Goal: Find specific page/section: Find specific page/section

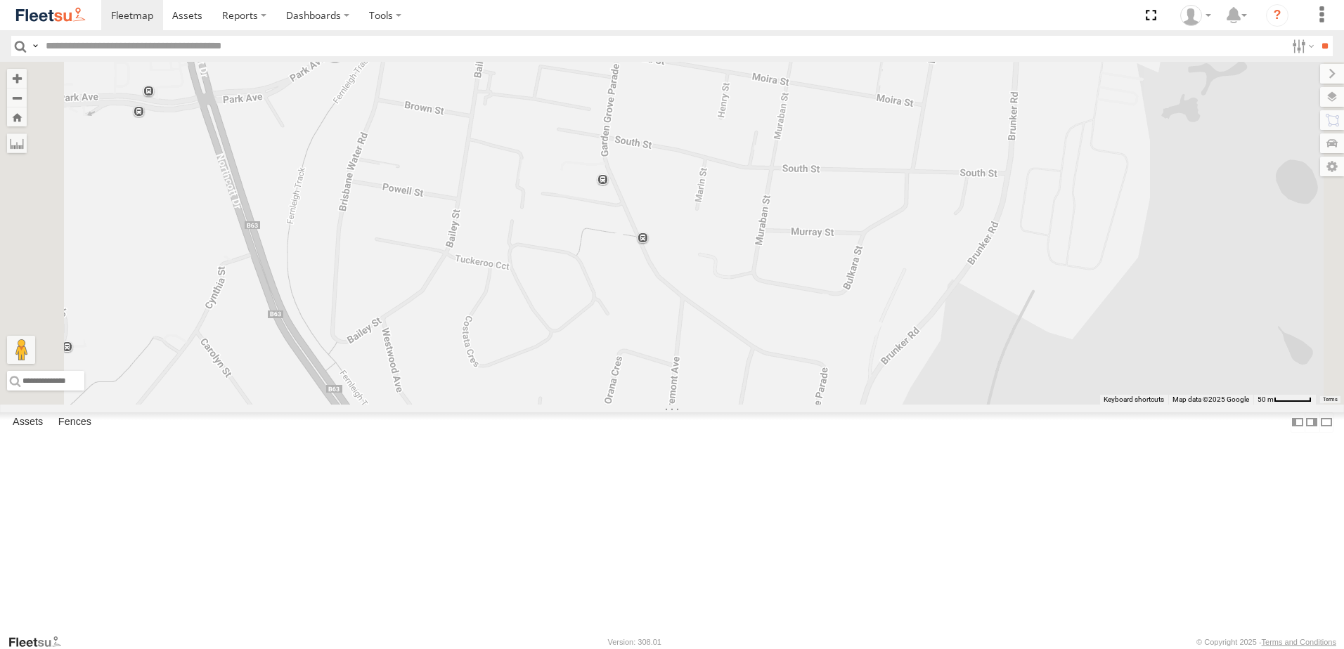
select select "**********"
click at [0, 0] on div "Lambton Utes" at bounding box center [0, 0] width 0 height 0
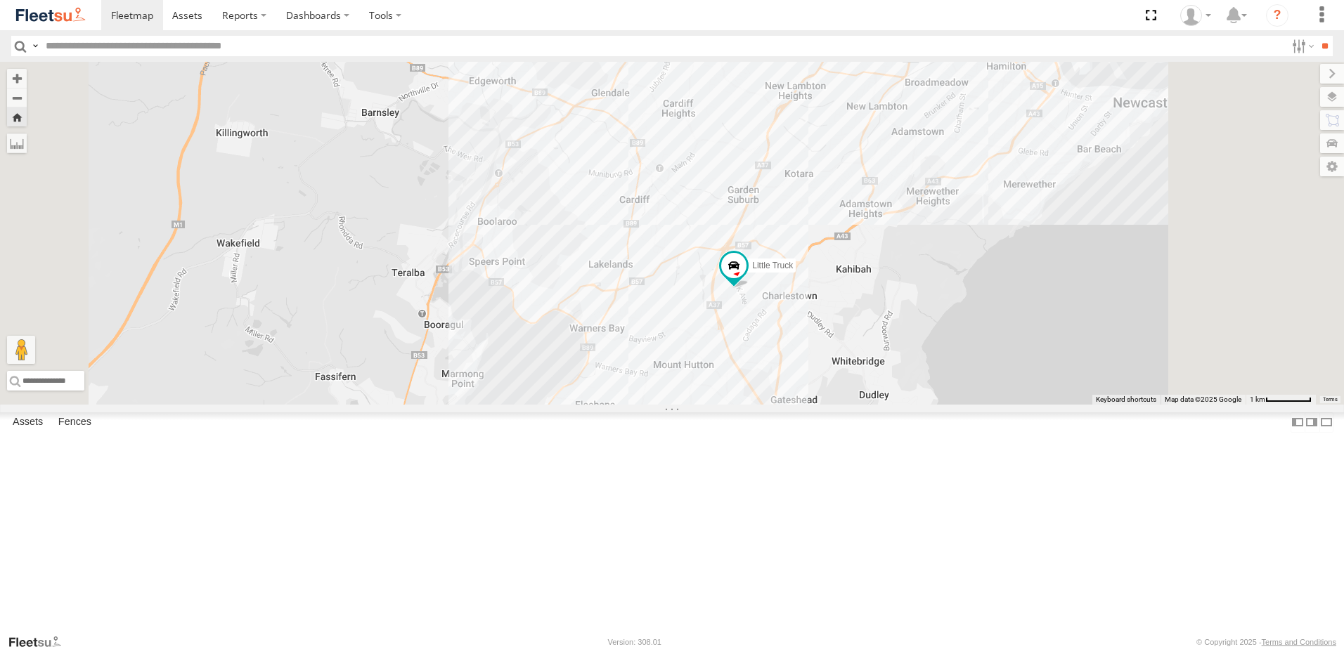
click at [0, 0] on div "Asset Current Location" at bounding box center [0, 0] width 0 height 0
click at [0, 0] on span "Asset" at bounding box center [0, 0] width 0 height 0
click at [0, 0] on div "LX3 Express Ute" at bounding box center [0, 0] width 0 height 0
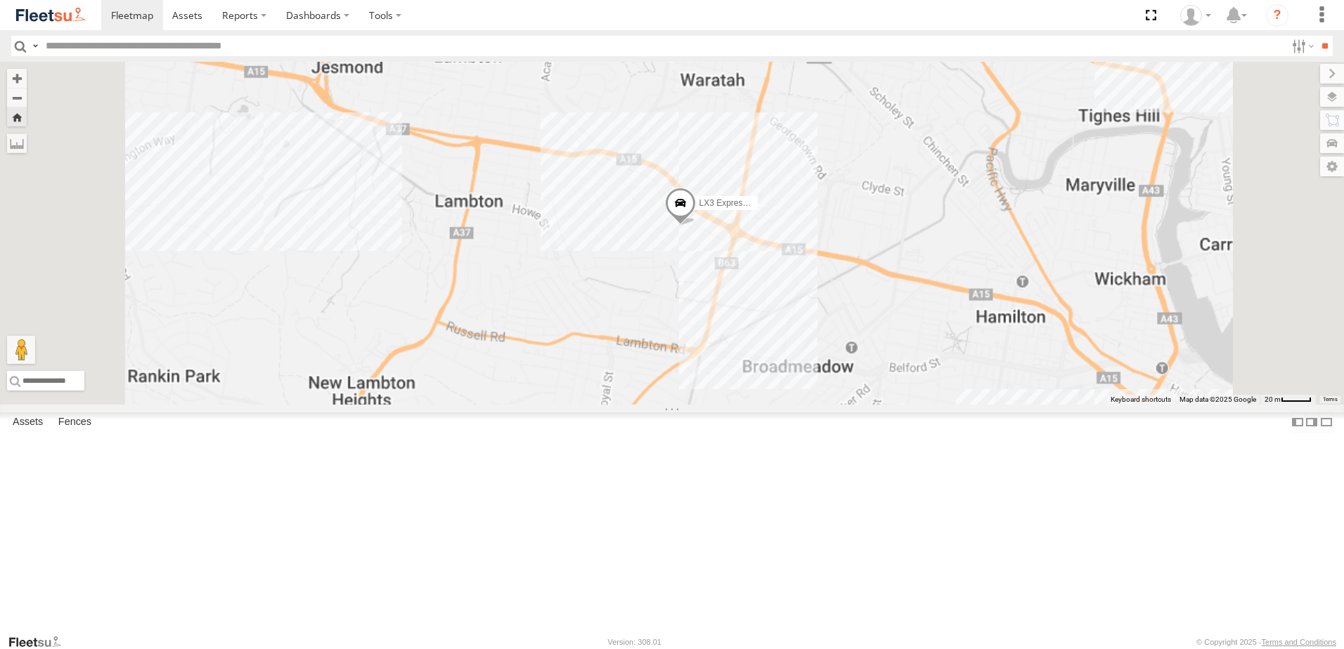
click at [0, 0] on div "LX2 Express Ute" at bounding box center [0, 0] width 0 height 0
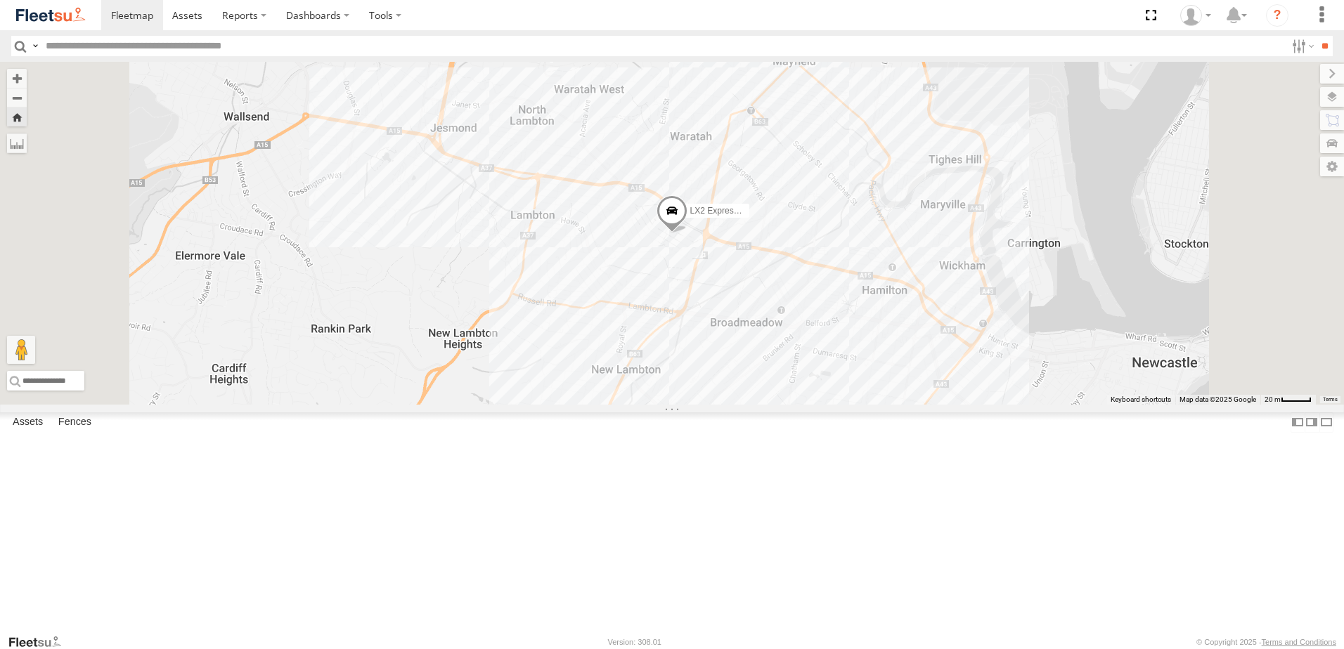
click at [0, 0] on div "Lambton Utes" at bounding box center [0, 0] width 0 height 0
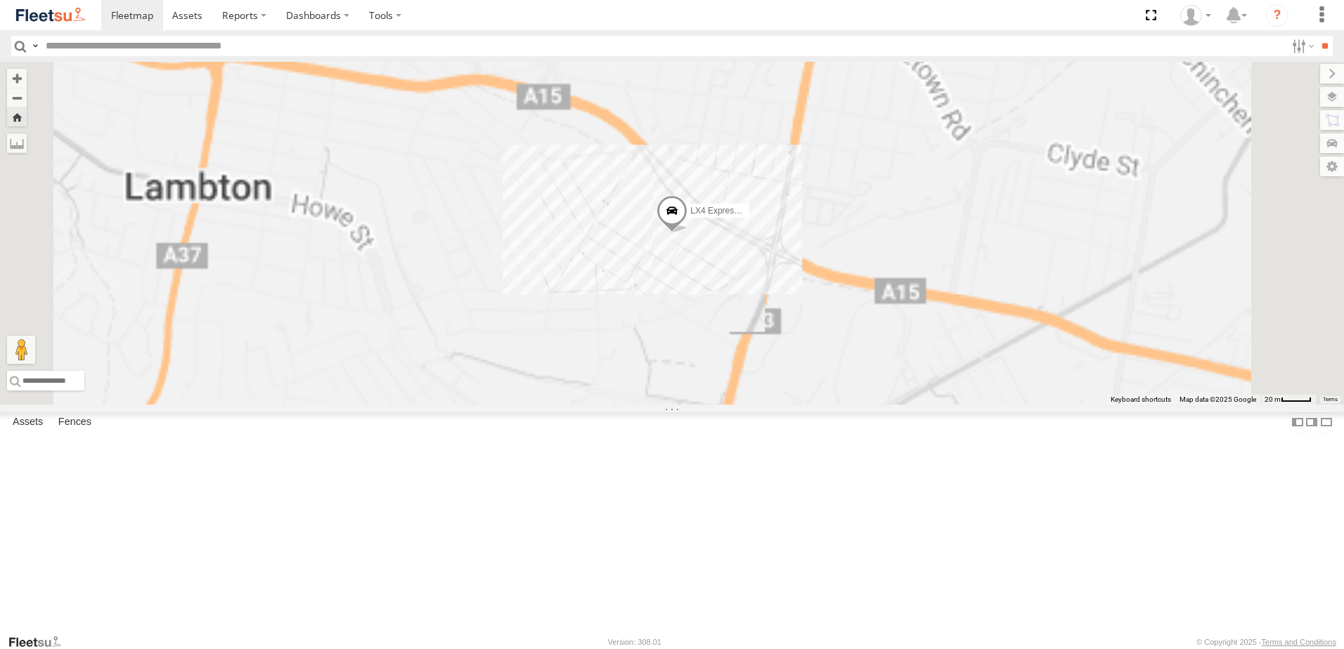
click at [0, 0] on div "LX1 Express Ute Lambton Utes" at bounding box center [0, 0] width 0 height 0
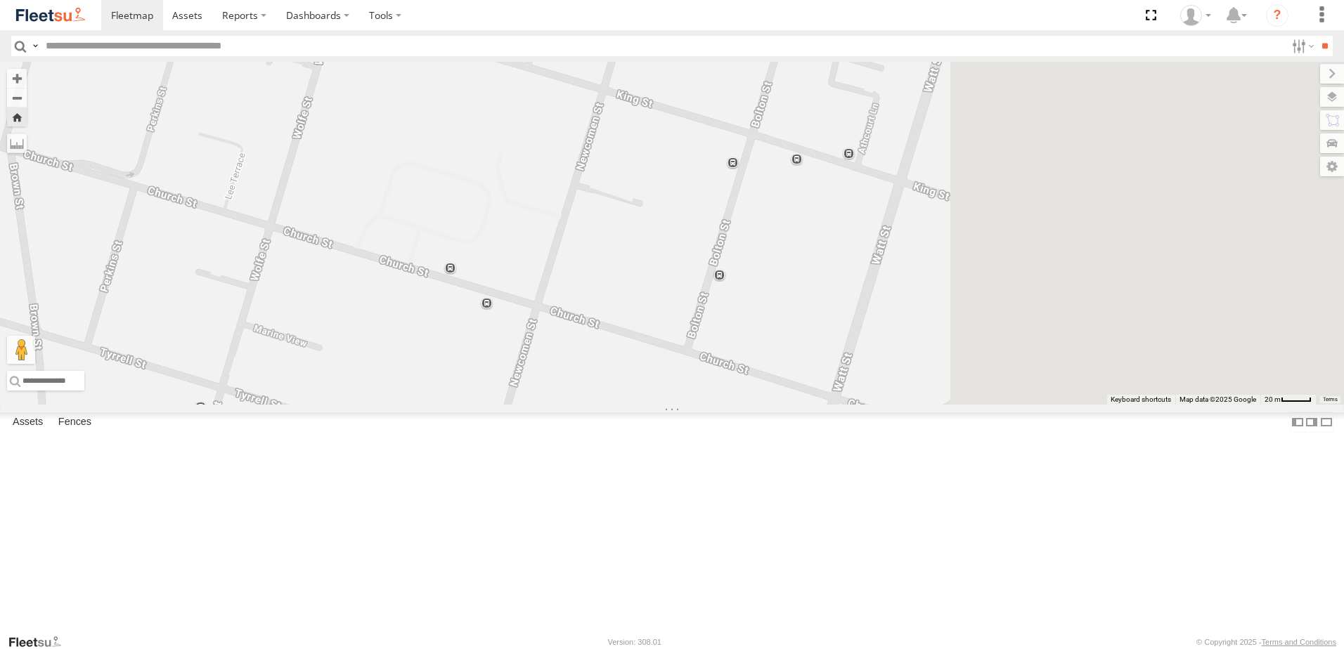
drag, startPoint x: 1061, startPoint y: 431, endPoint x: 780, endPoint y: 408, distance: 282.0
click at [780, 405] on div "LX1 Express Ute" at bounding box center [672, 233] width 1344 height 343
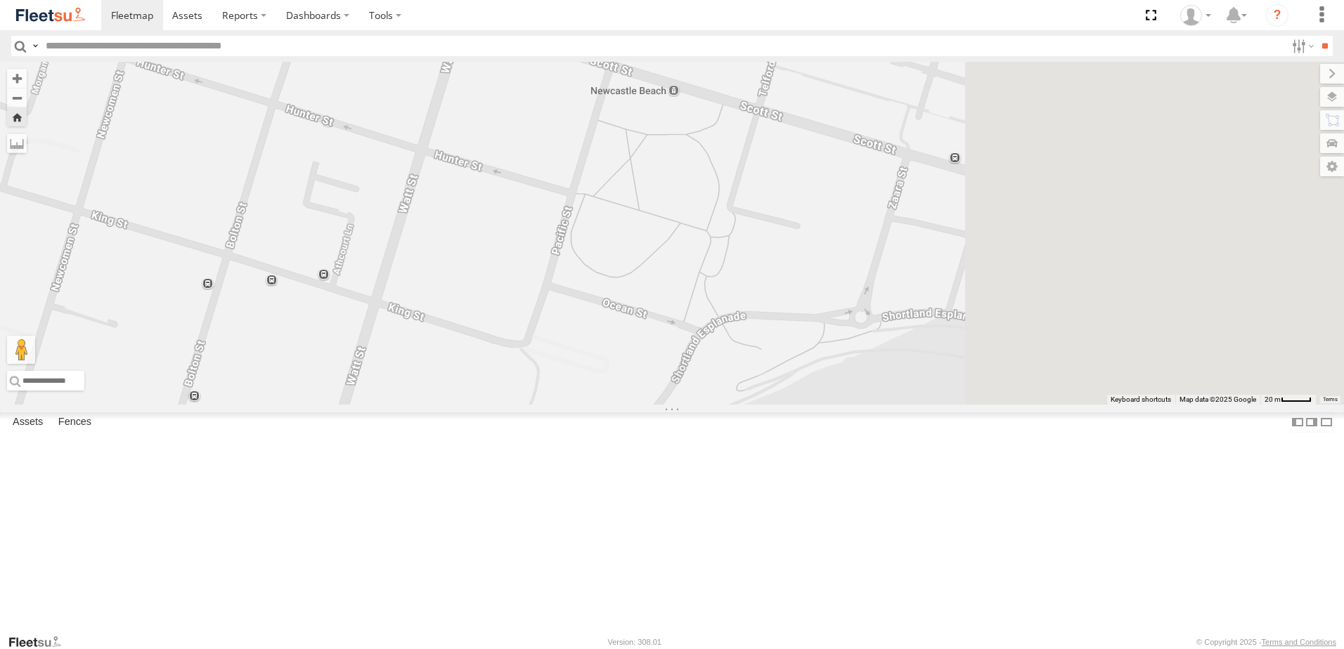
drag, startPoint x: 1245, startPoint y: 256, endPoint x: 871, endPoint y: 389, distance: 397.4
click at [871, 389] on div "LX1 Express Ute" at bounding box center [672, 233] width 1344 height 343
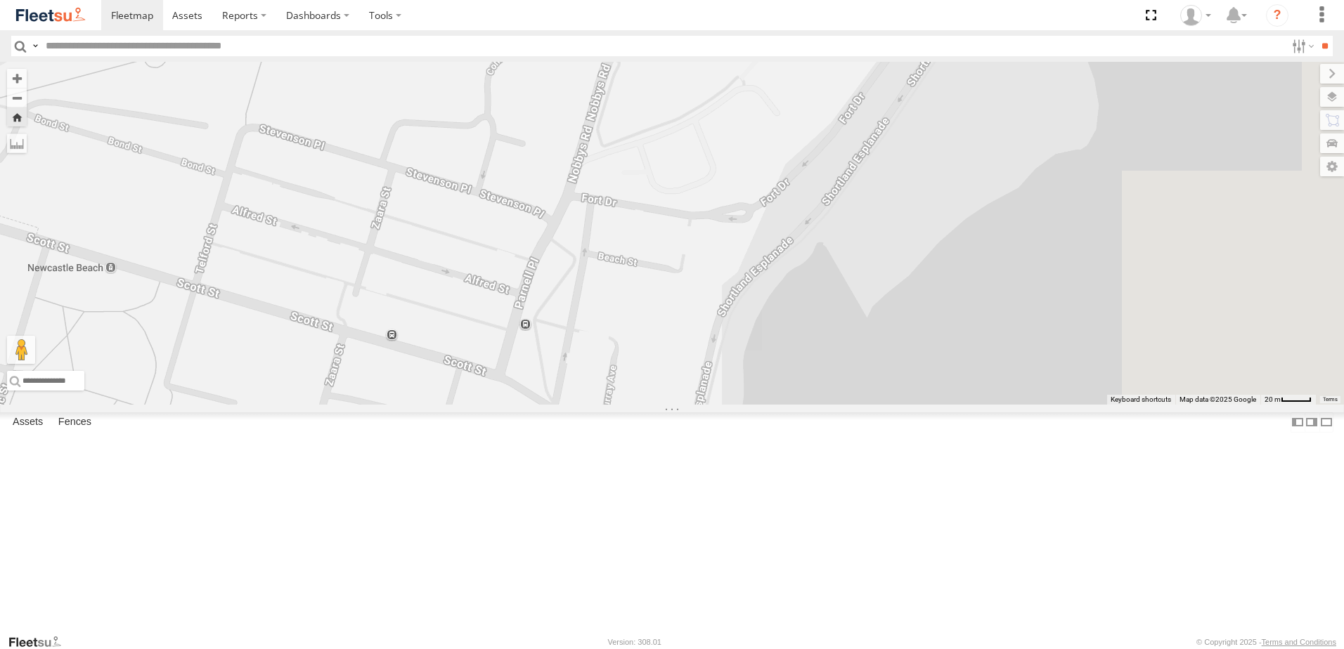
drag, startPoint x: 1081, startPoint y: 263, endPoint x: 751, endPoint y: 389, distance: 353.0
click at [751, 389] on div "LX1 Express Ute" at bounding box center [672, 233] width 1344 height 343
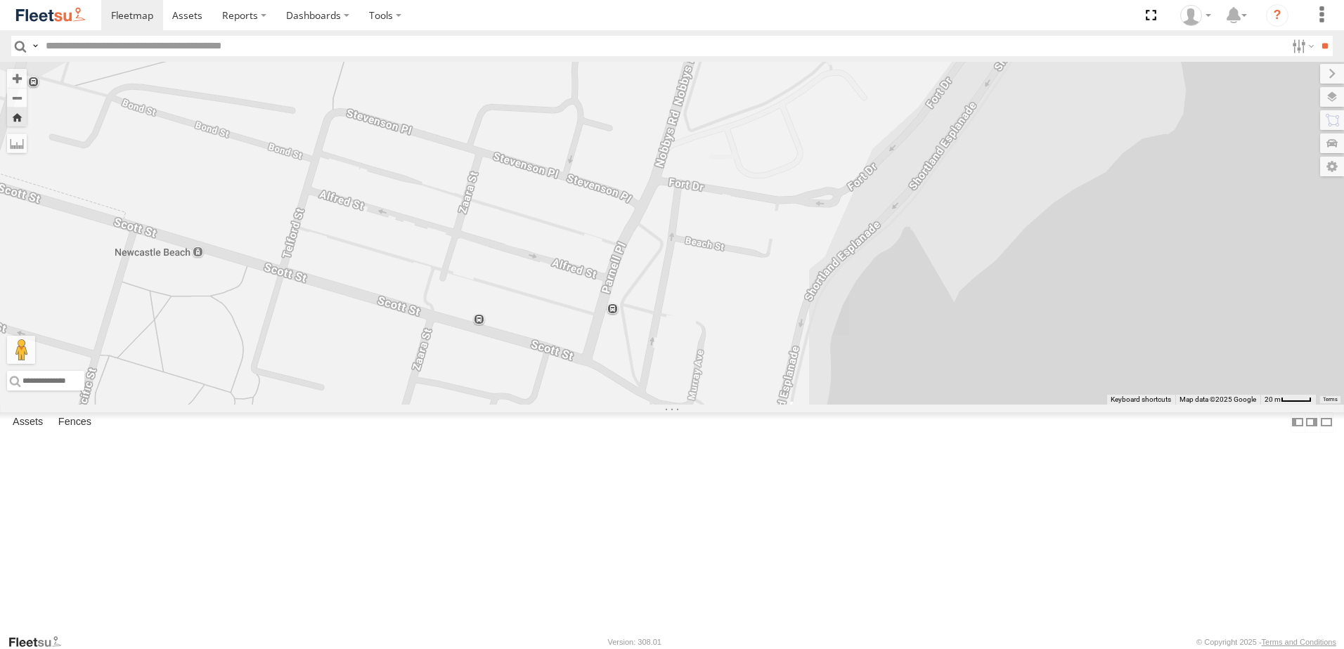
drag, startPoint x: 910, startPoint y: 148, endPoint x: 995, endPoint y: 141, distance: 85.4
click at [995, 141] on div "LX1 Express Ute" at bounding box center [672, 233] width 1344 height 343
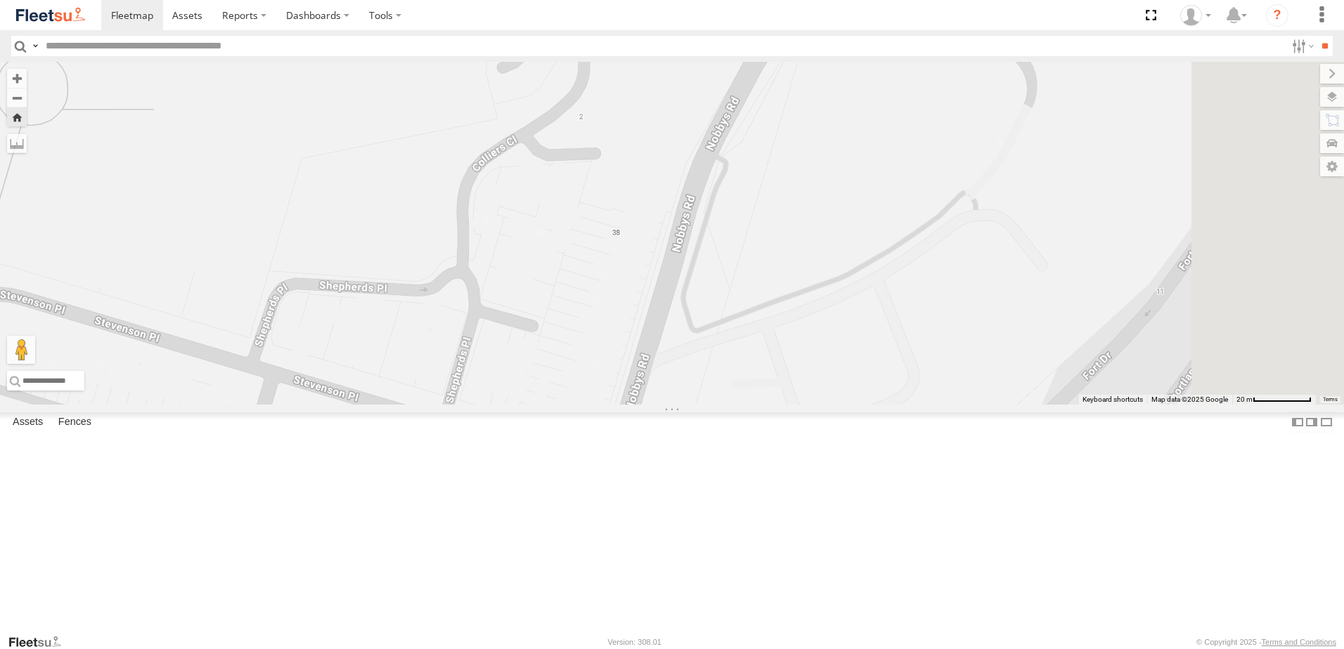
drag, startPoint x: 1073, startPoint y: 107, endPoint x: 918, endPoint y: 547, distance: 467.1
click at [918, 405] on div "LX1 Express Ute" at bounding box center [672, 233] width 1344 height 343
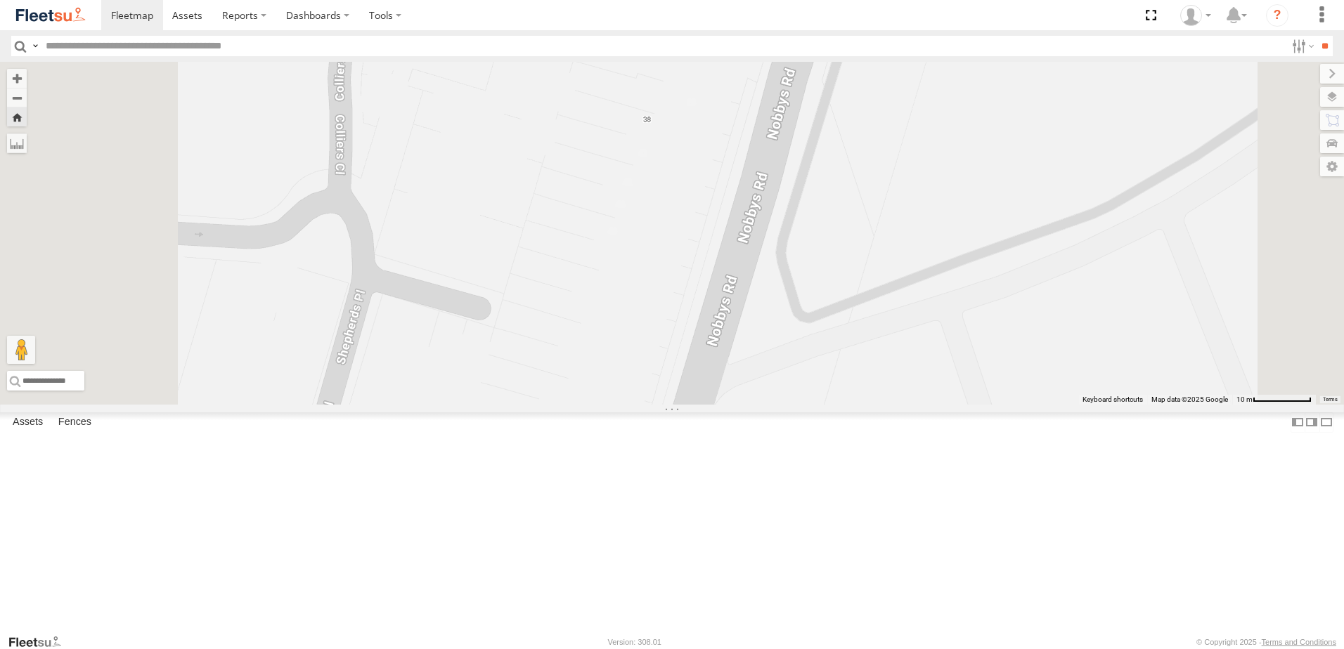
drag, startPoint x: 849, startPoint y: 462, endPoint x: 885, endPoint y: 371, distance: 98.4
click at [885, 371] on div "LX1 Express Ute" at bounding box center [672, 233] width 1344 height 343
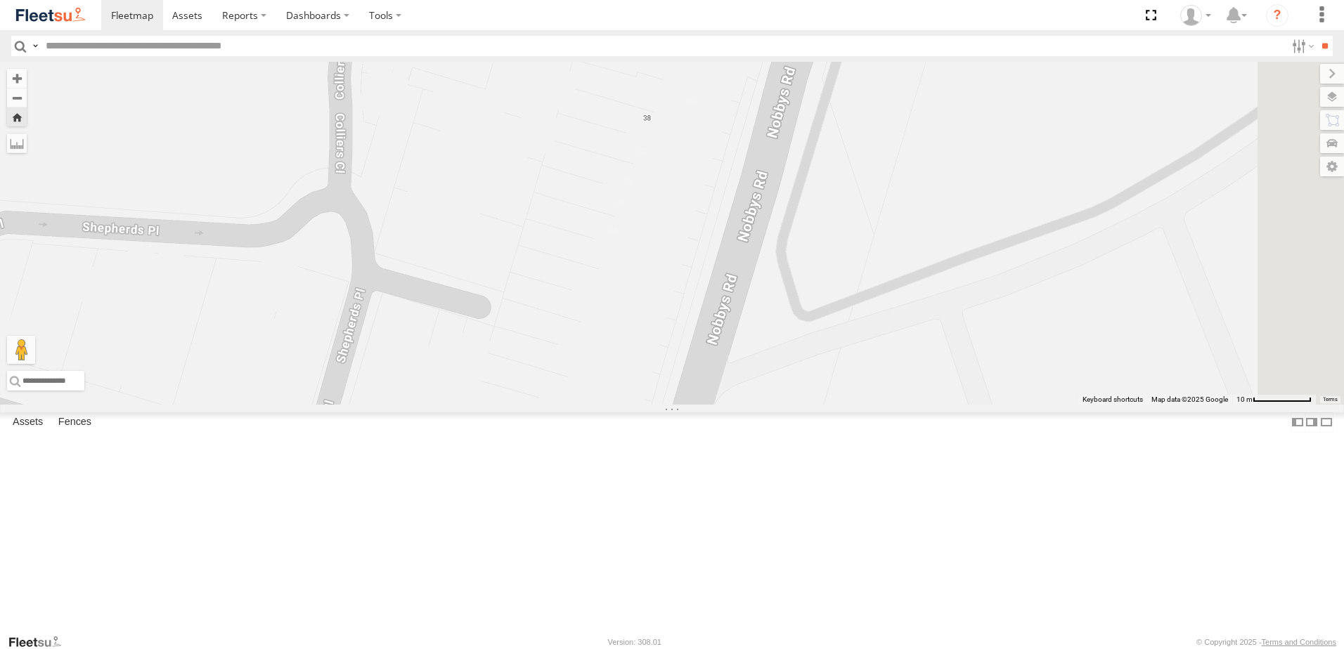
click at [816, 353] on div "LX1 Express Ute" at bounding box center [672, 233] width 1344 height 343
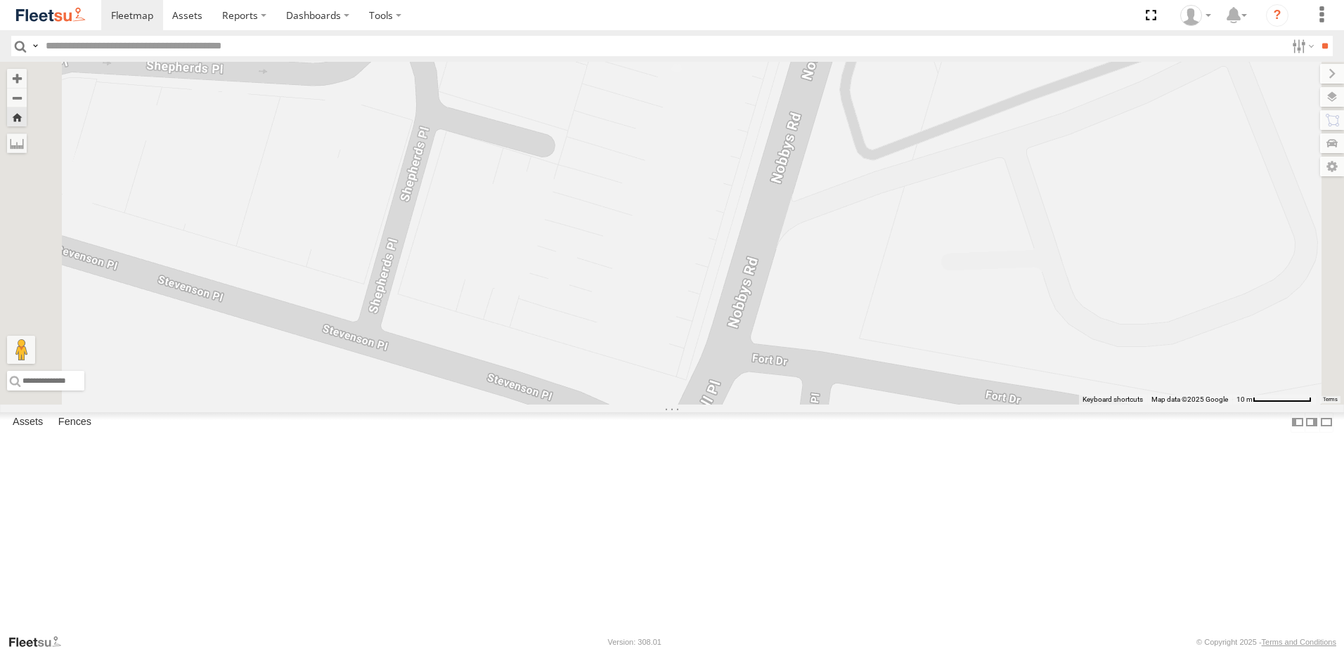
drag, startPoint x: 860, startPoint y: 323, endPoint x: 877, endPoint y: 218, distance: 106.0
click at [877, 218] on div "LX1 Express Ute" at bounding box center [672, 233] width 1344 height 343
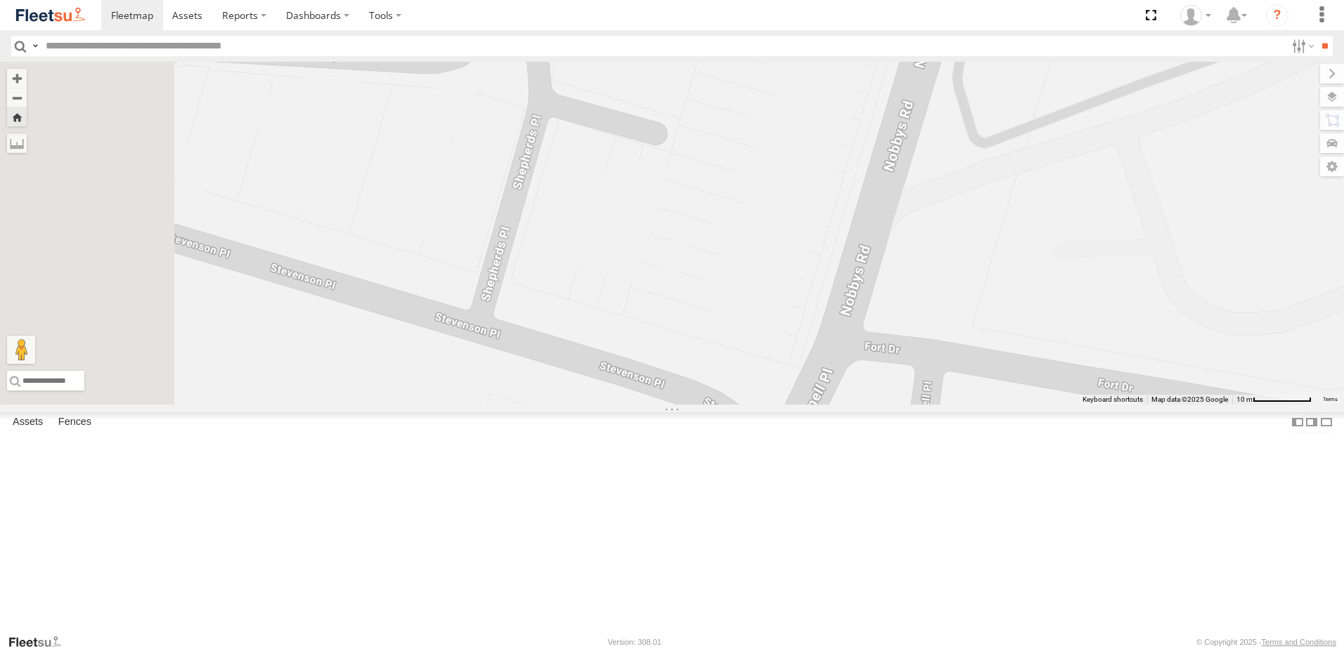
drag, startPoint x: 604, startPoint y: 187, endPoint x: 713, endPoint y: 241, distance: 121.6
click at [713, 241] on div "LX1 Express Ute" at bounding box center [672, 233] width 1344 height 343
